Goal: Navigation & Orientation: Go to known website

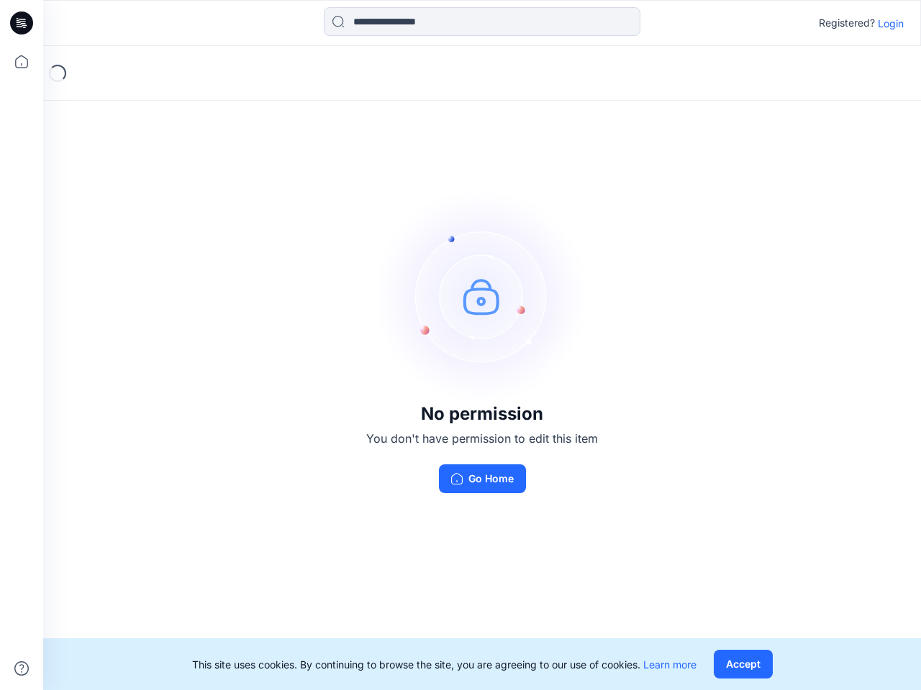
click at [460, 345] on img at bounding box center [482, 296] width 216 height 216
click at [22, 23] on icon at bounding box center [24, 23] width 6 height 1
click at [22, 62] on icon at bounding box center [22, 62] width 32 height 32
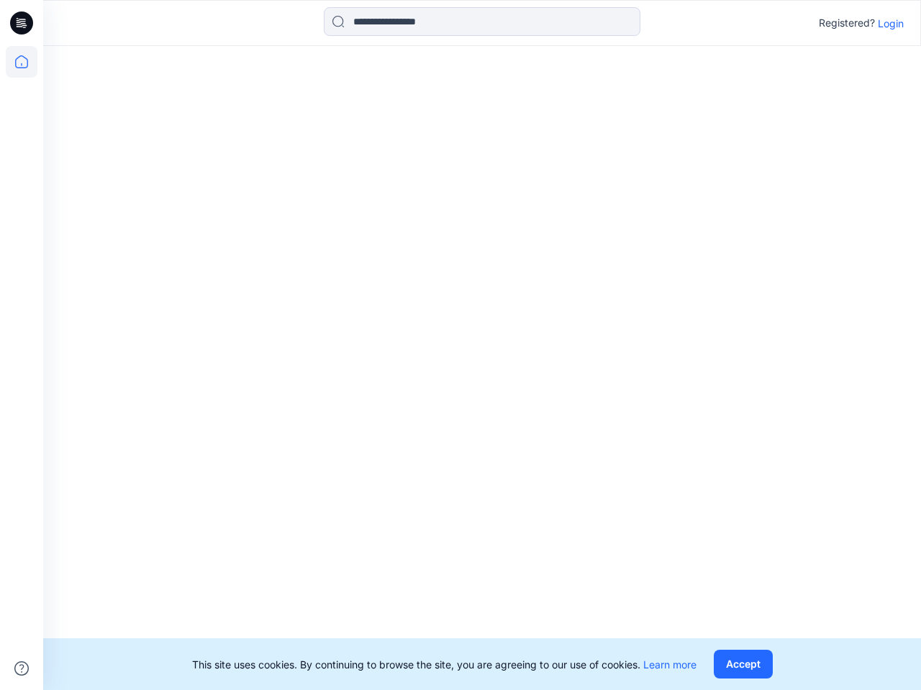
click at [22, 669] on icon at bounding box center [21, 669] width 14 height 14
click at [482, 22] on input at bounding box center [482, 21] width 316 height 29
click at [890, 23] on p "Login" at bounding box center [890, 23] width 26 height 15
click at [742, 664] on button "Accept" at bounding box center [742, 664] width 59 height 29
